Goal: Check status

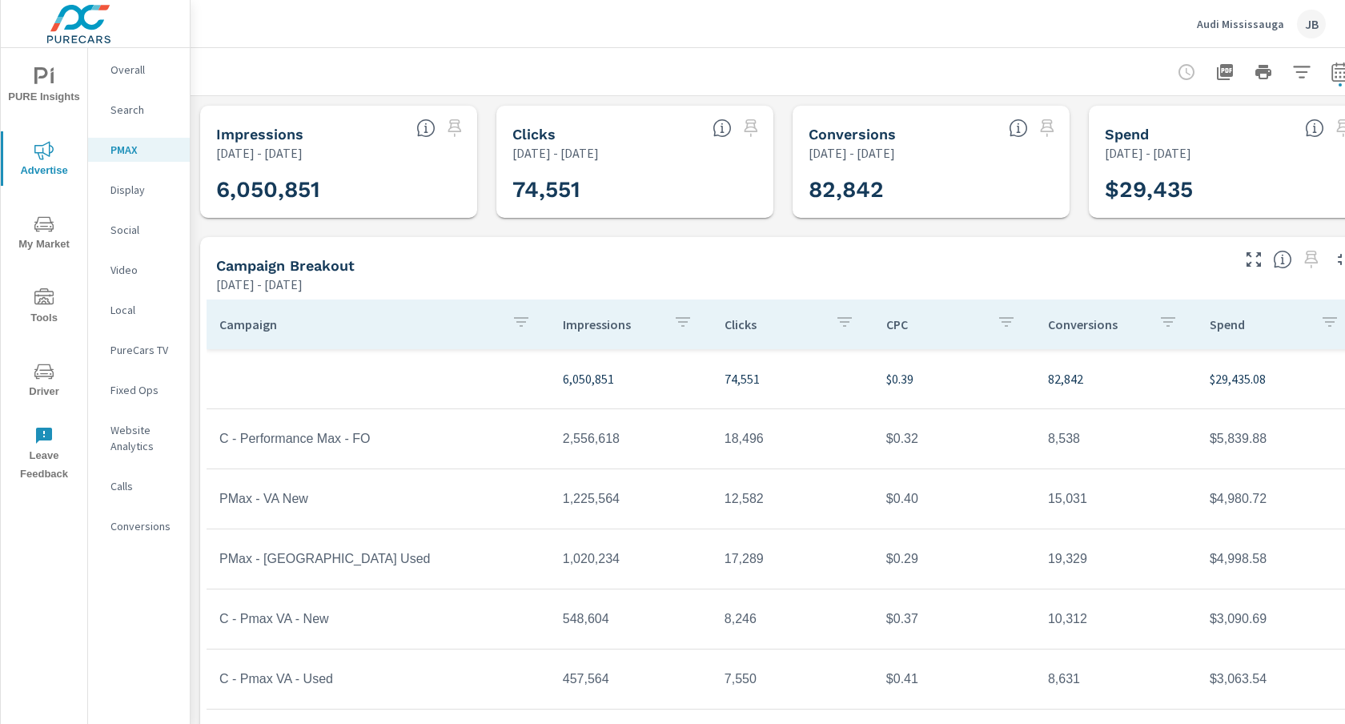
scroll to position [57, 0]
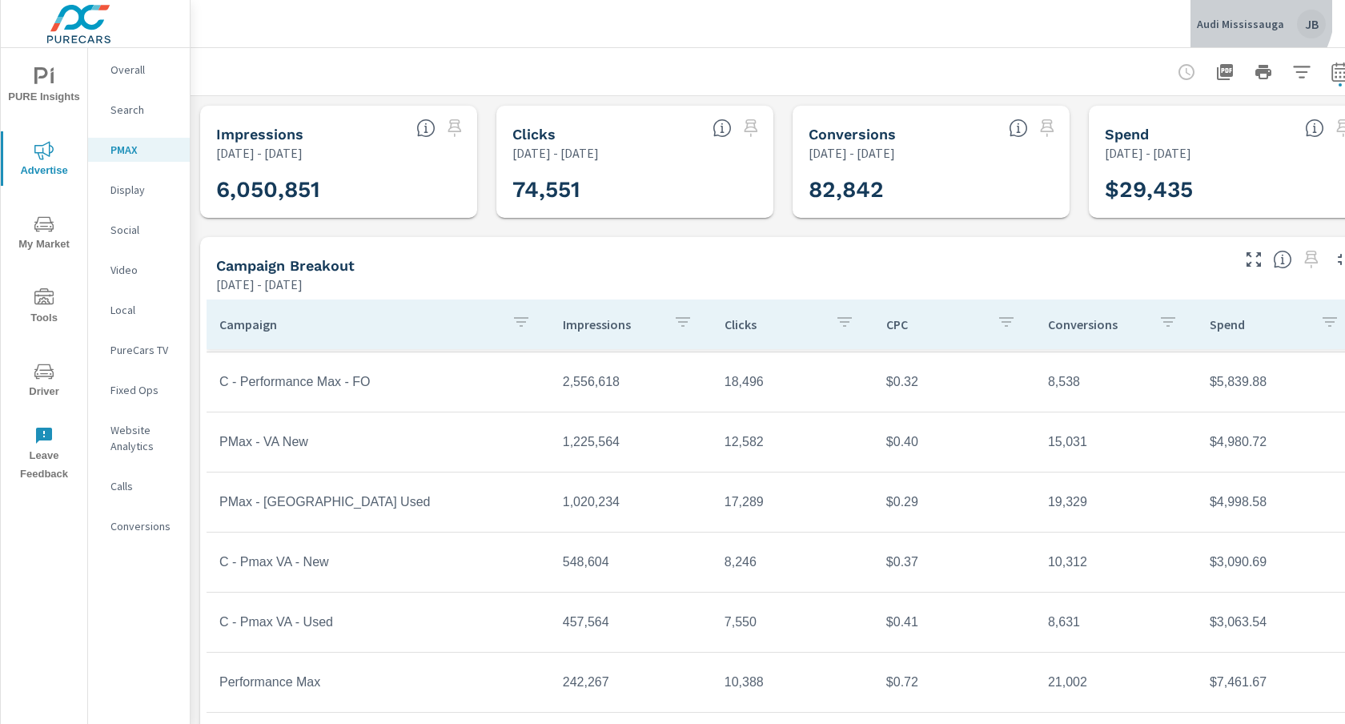
click at [1251, 11] on div "Audi Mississauga JB" at bounding box center [1261, 24] width 129 height 29
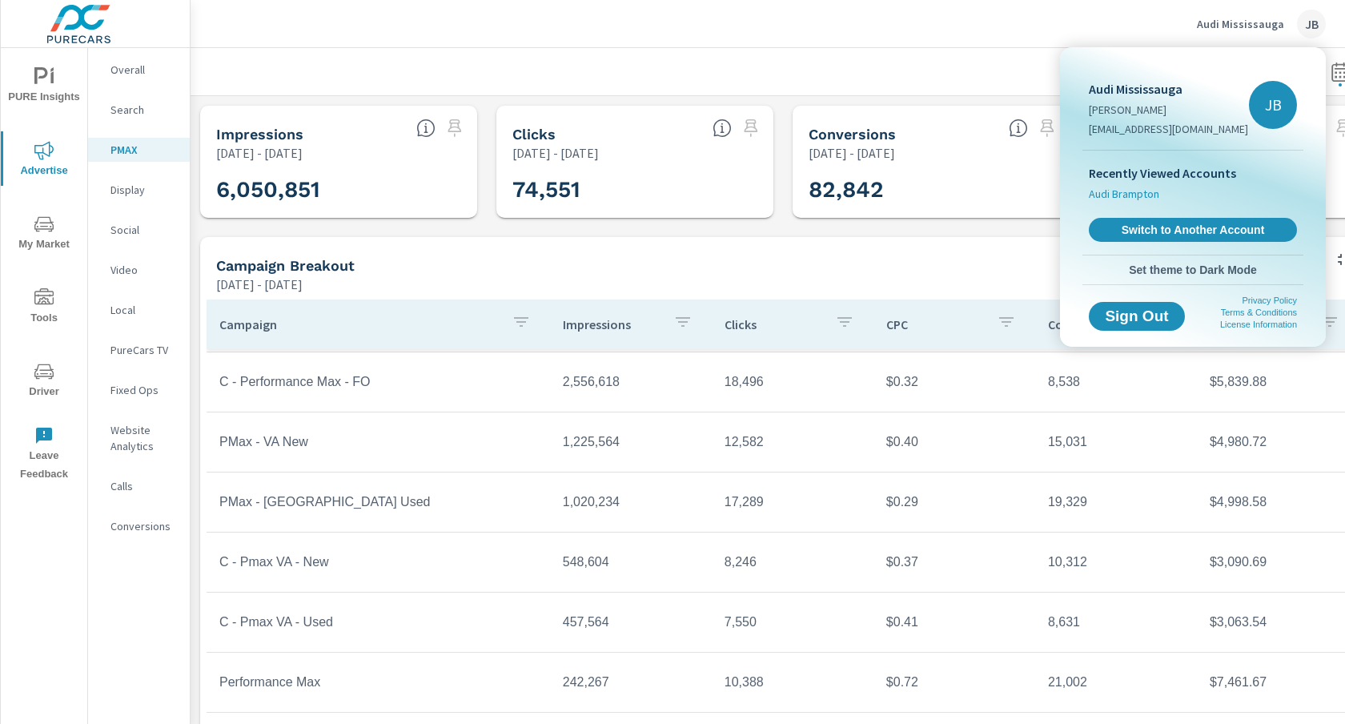
click at [1135, 194] on span "Audi Brampton" at bounding box center [1124, 194] width 70 height 16
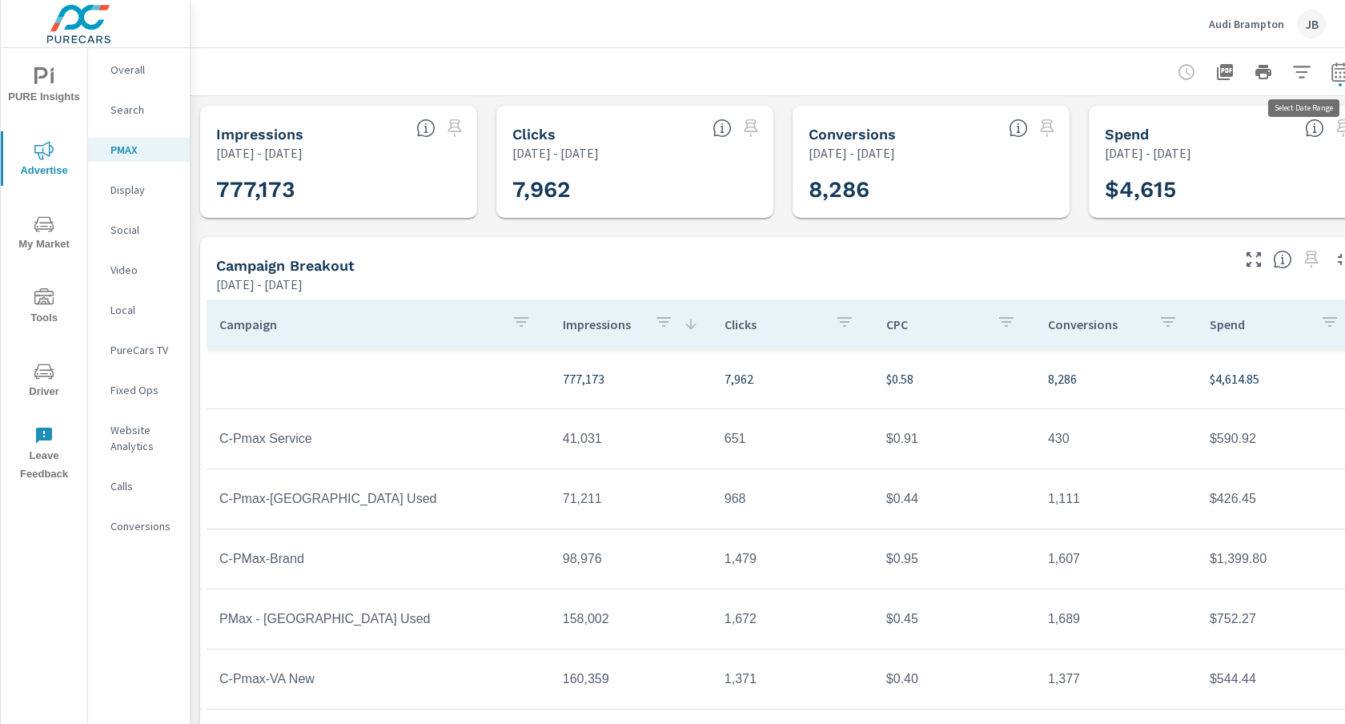
click at [1337, 70] on icon "button" at bounding box center [1340, 71] width 19 height 19
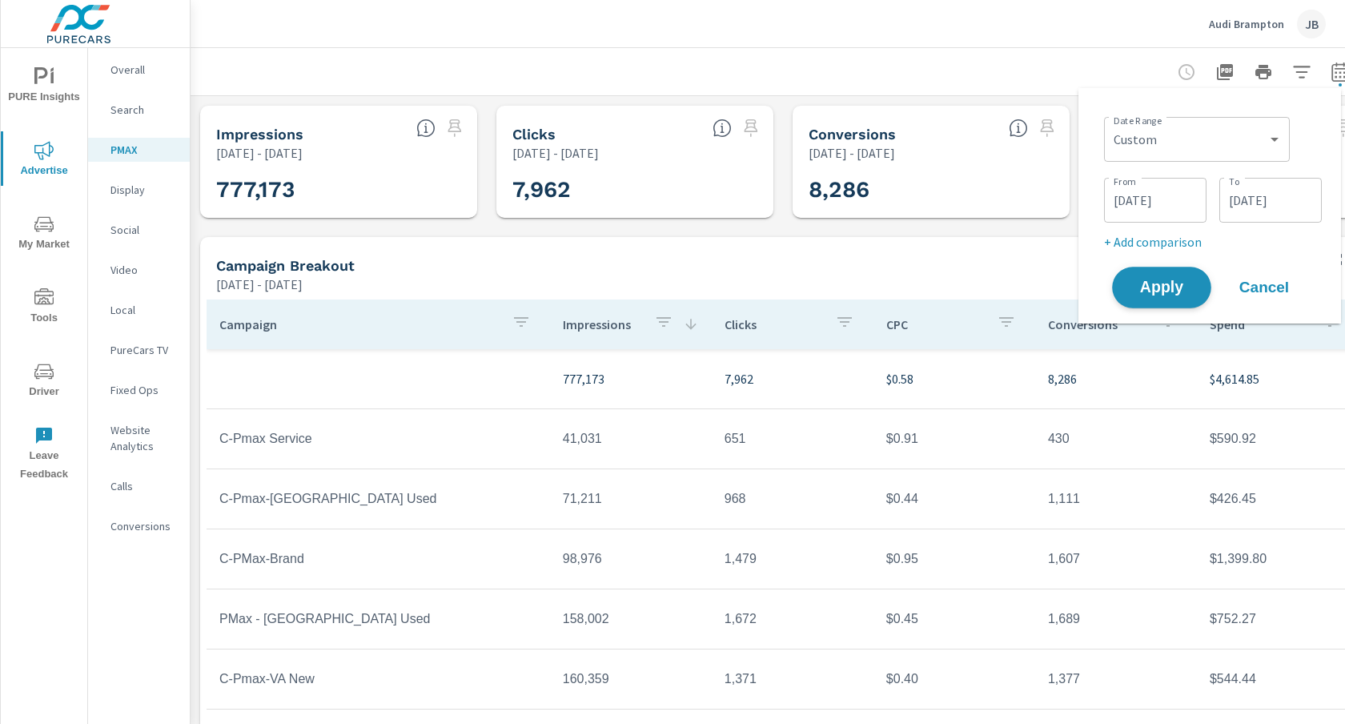
click at [1149, 281] on span "Apply" at bounding box center [1162, 287] width 66 height 15
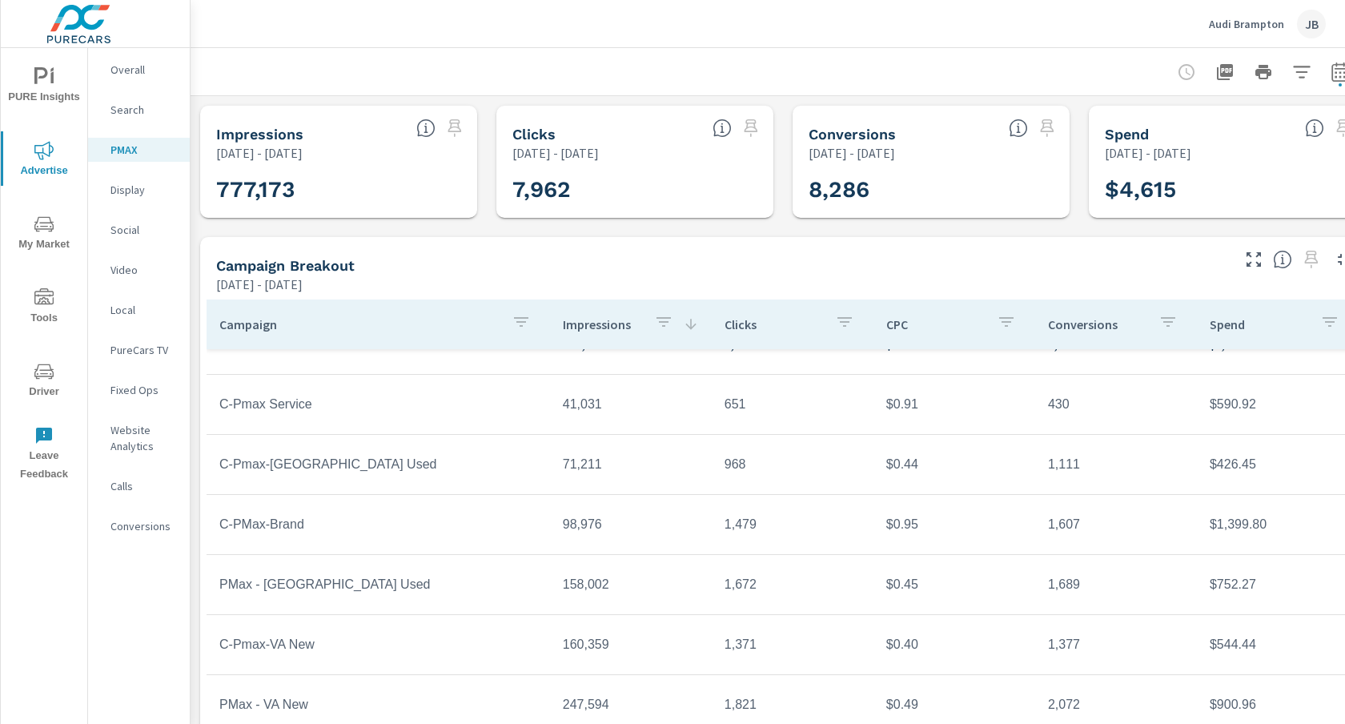
scroll to position [57, 0]
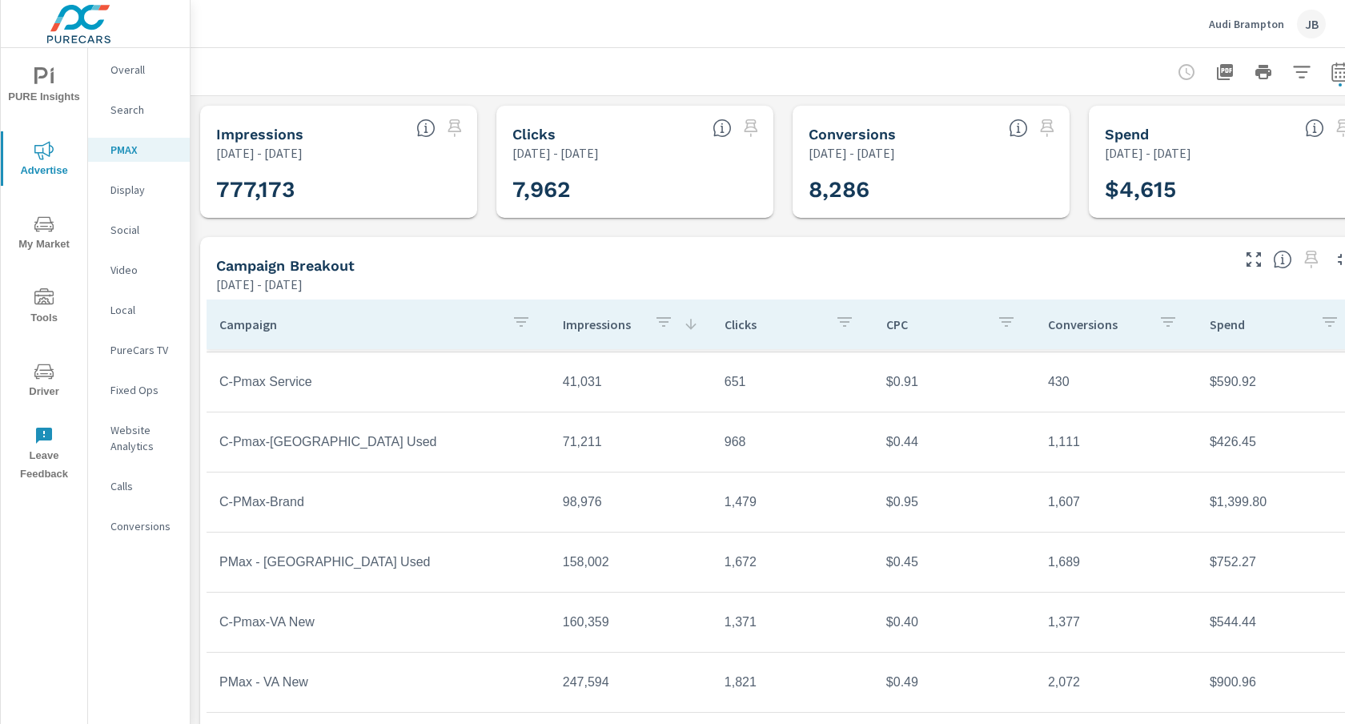
click at [1249, 20] on p "Audi Brampton" at bounding box center [1246, 24] width 75 height 14
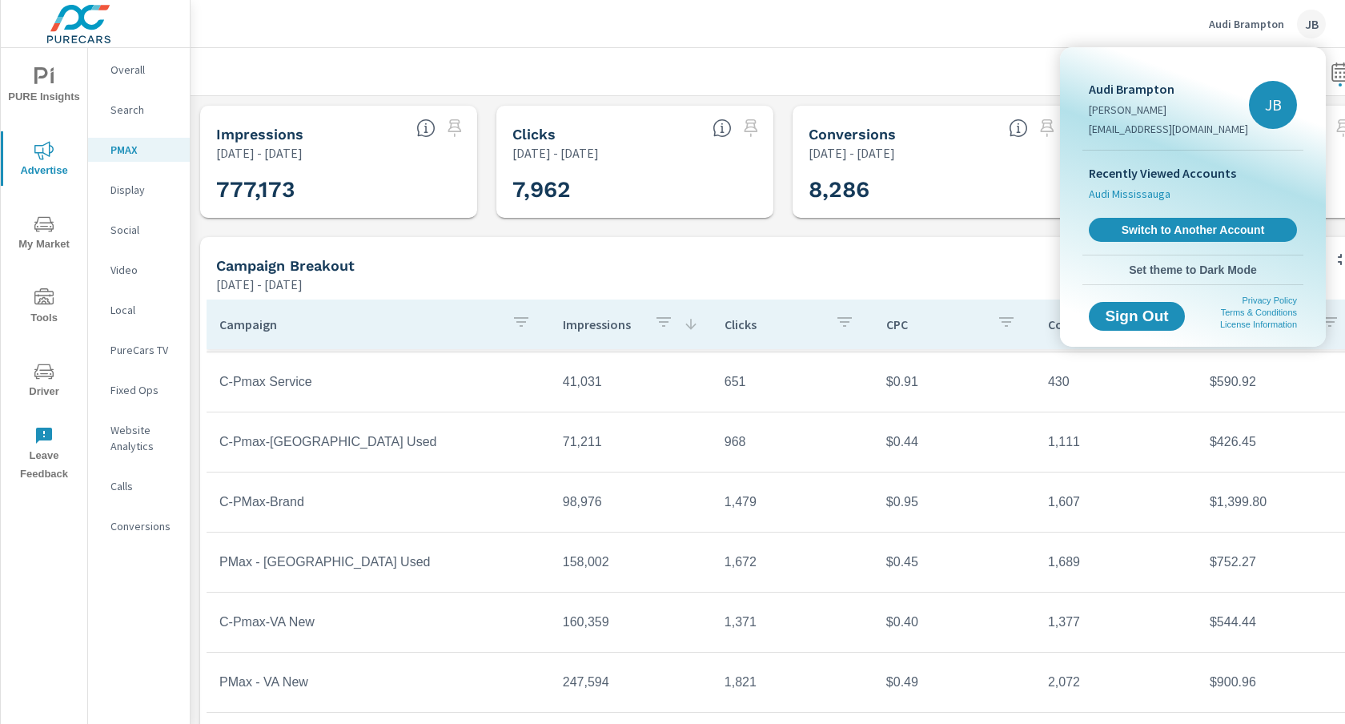
click at [1139, 194] on span "Audi Mississauga" at bounding box center [1130, 194] width 82 height 16
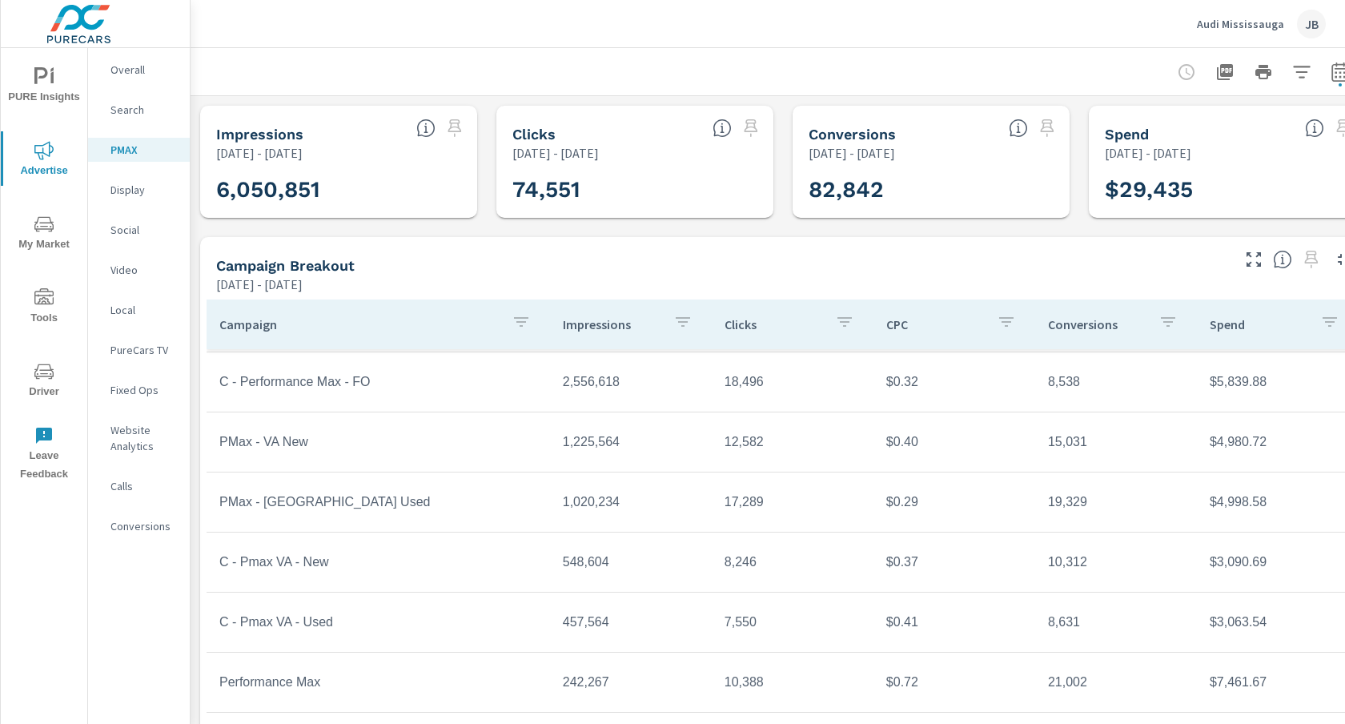
scroll to position [29, 0]
